Goal: Find contact information: Find contact information

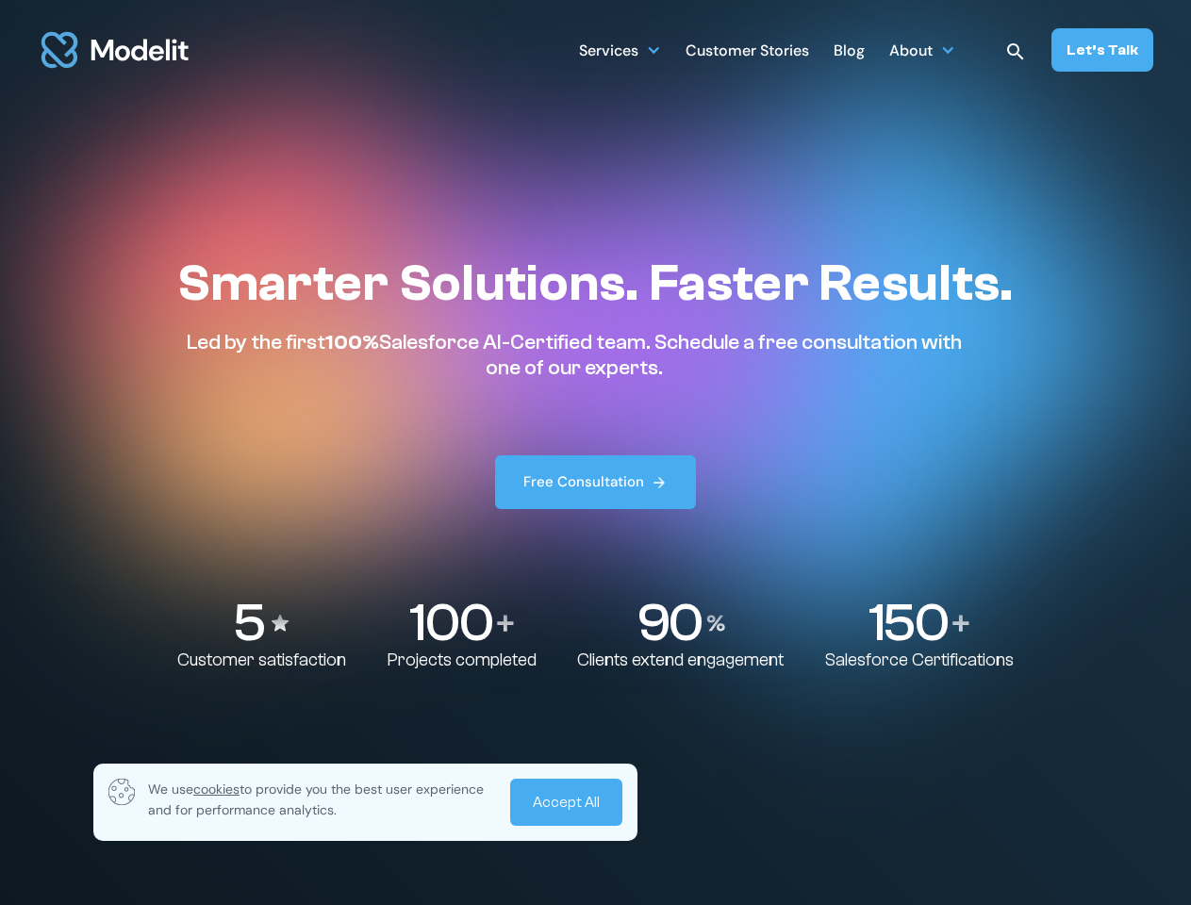
click at [867, 50] on div "Services SERVICES Salesforce implementation & consulting Salesforce AppExchange…" at bounding box center [866, 49] width 574 height 43
click at [620, 49] on div "Services" at bounding box center [608, 52] width 59 height 37
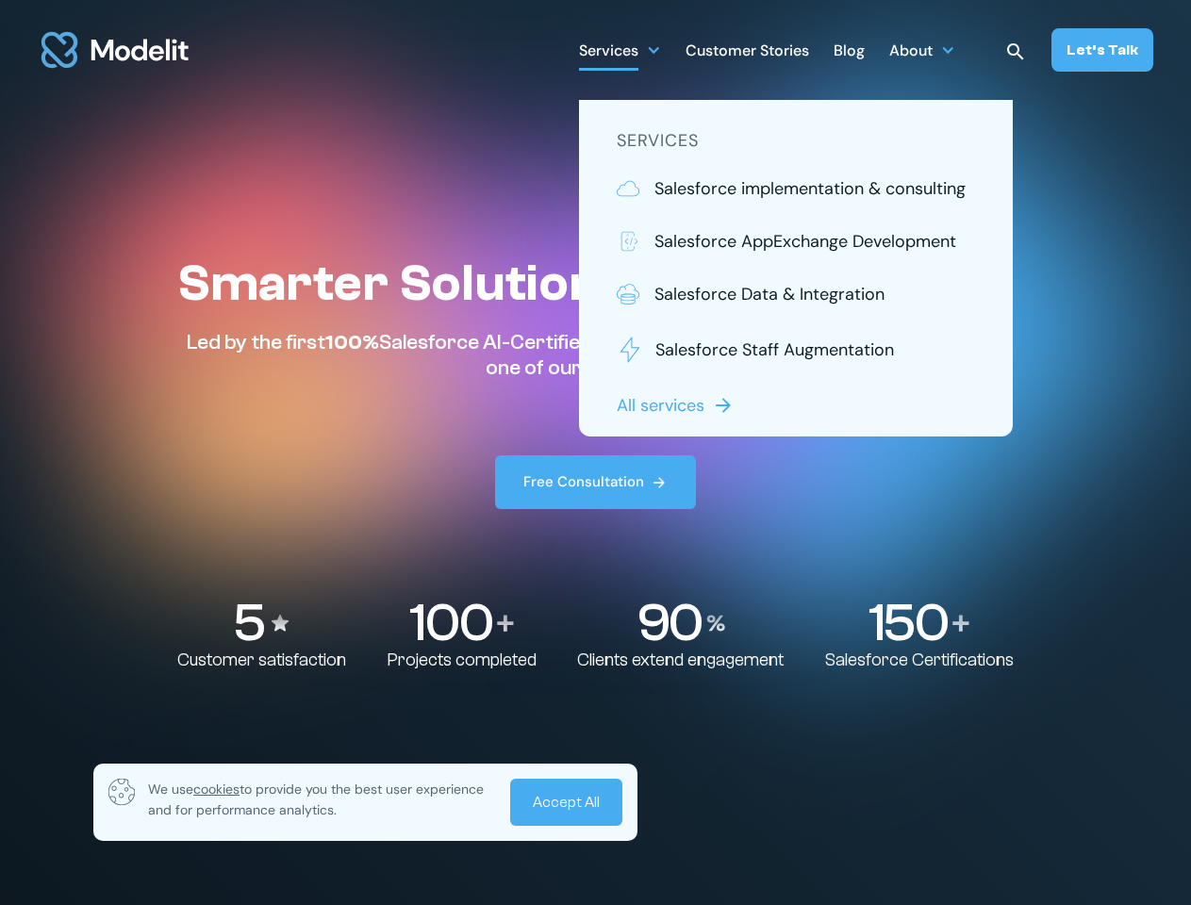
click at [922, 49] on div "About" at bounding box center [910, 52] width 43 height 37
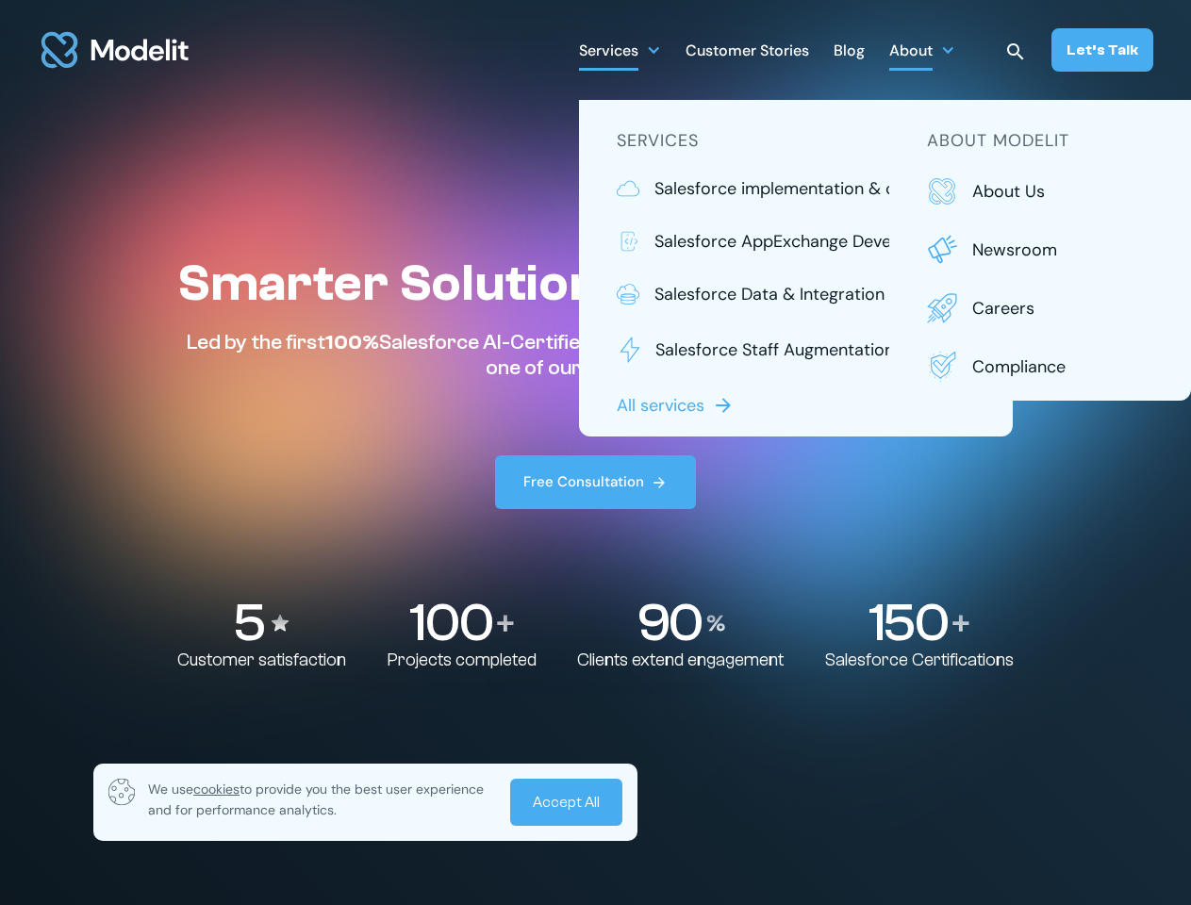
click at [1016, 50] on img at bounding box center [1015, 52] width 23 height 23
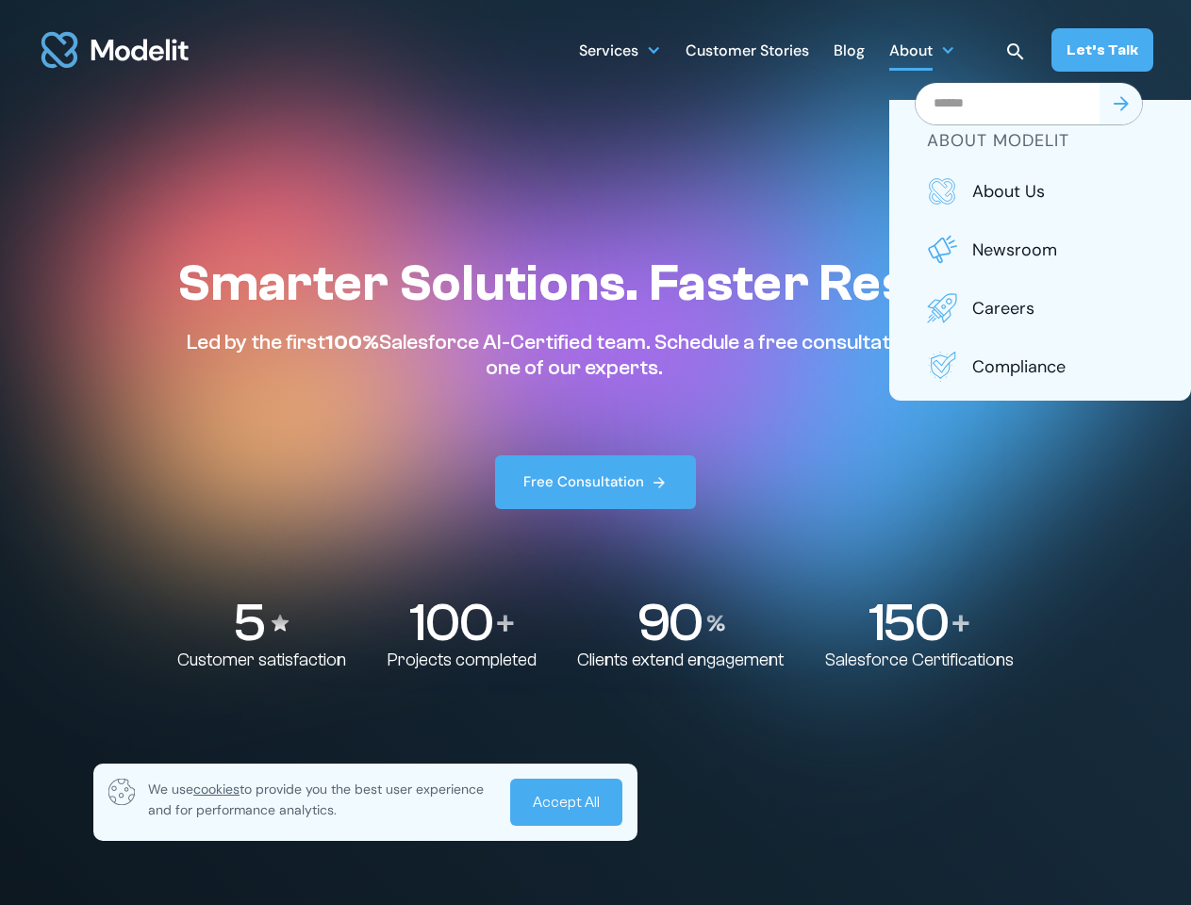
click at [365, 802] on p "We use cookies to provide you the best user experience and for performance anal…" at bounding box center [322, 799] width 349 height 41
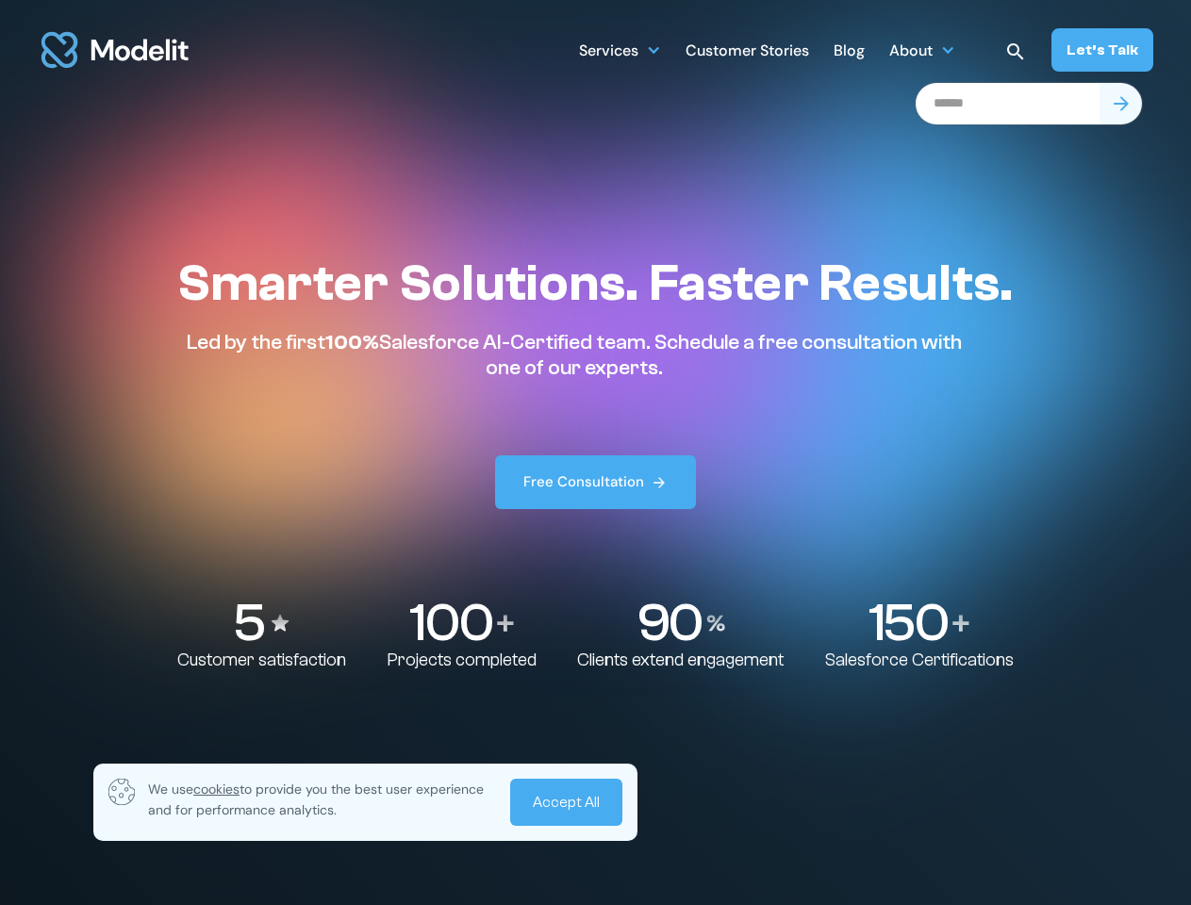
click at [566, 802] on link "Accept All" at bounding box center [566, 802] width 112 height 47
